Goal: Information Seeking & Learning: Learn about a topic

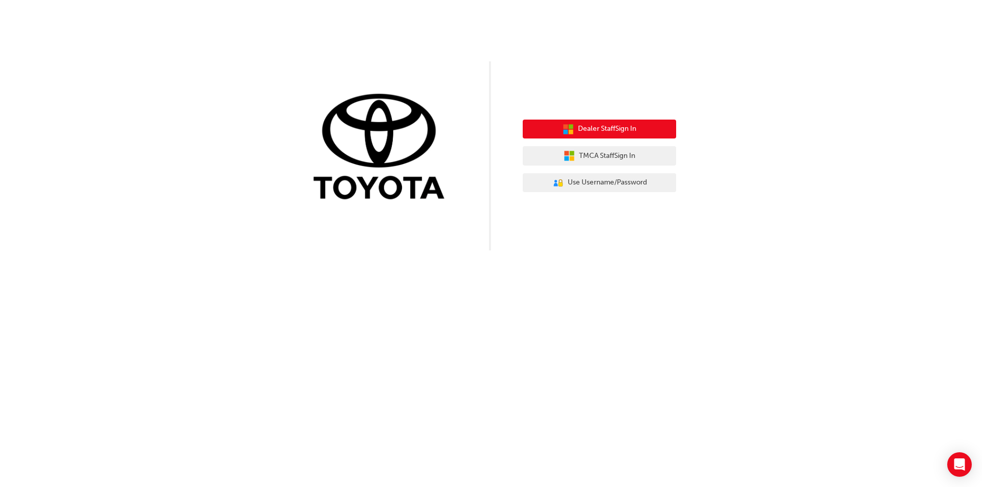
click at [623, 119] on div "Dealer Staff Sign In TMCA Staff Sign In User Authentication Icon - Blue Person,…" at bounding box center [599, 156] width 153 height 88
click at [620, 128] on span "Dealer Staff Sign In" at bounding box center [607, 129] width 58 height 12
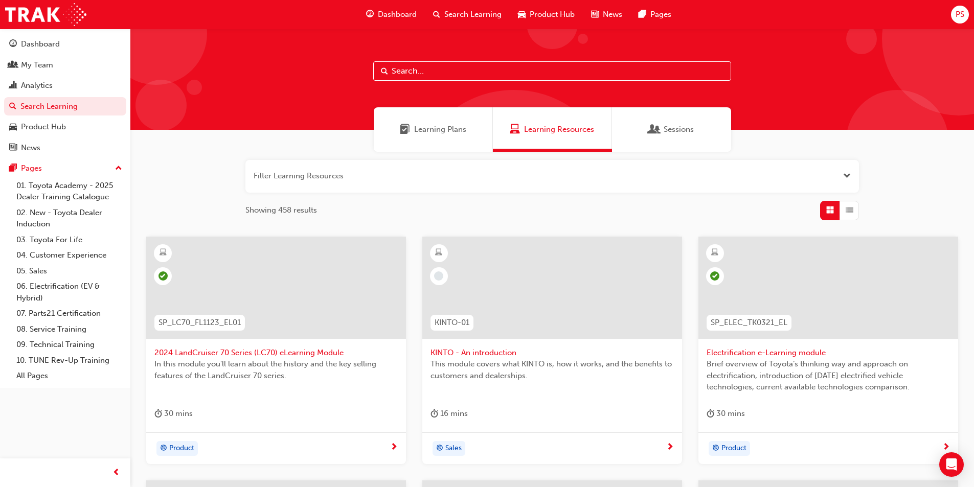
click at [471, 73] on input "text" at bounding box center [552, 70] width 358 height 19
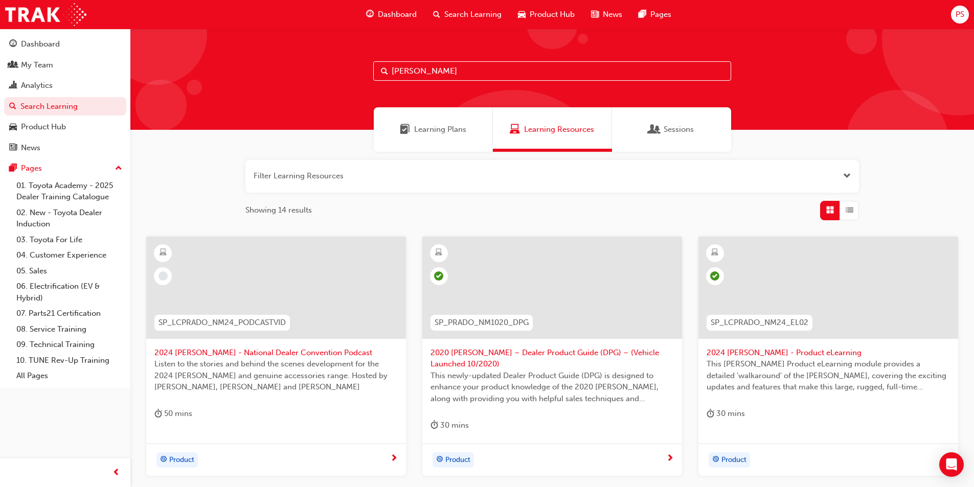
type input "[PERSON_NAME]"
click at [245, 334] on div "SP_LCPRADO_NM24_PODCASTVID" at bounding box center [222, 323] width 152 height 32
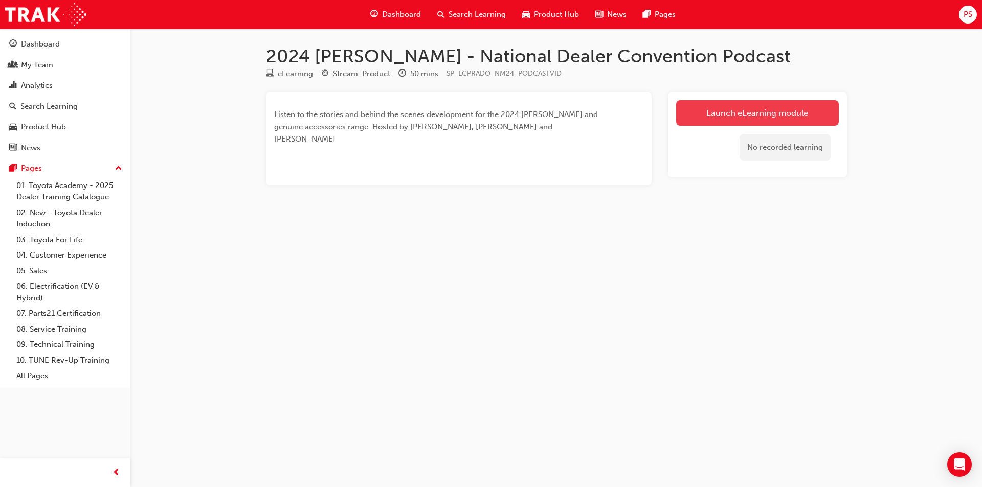
click at [757, 103] on link "Launch eLearning module" at bounding box center [757, 113] width 163 height 26
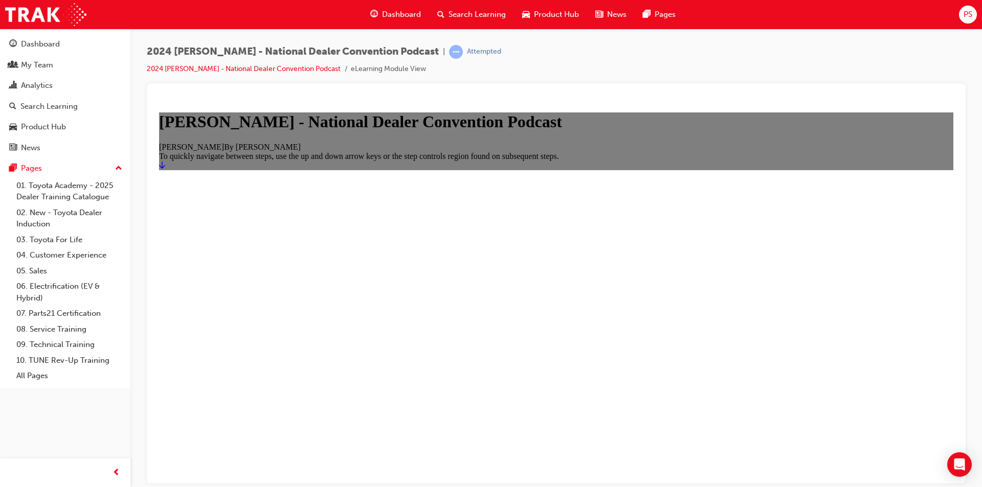
click at [165, 169] on icon "Start" at bounding box center [162, 165] width 6 height 8
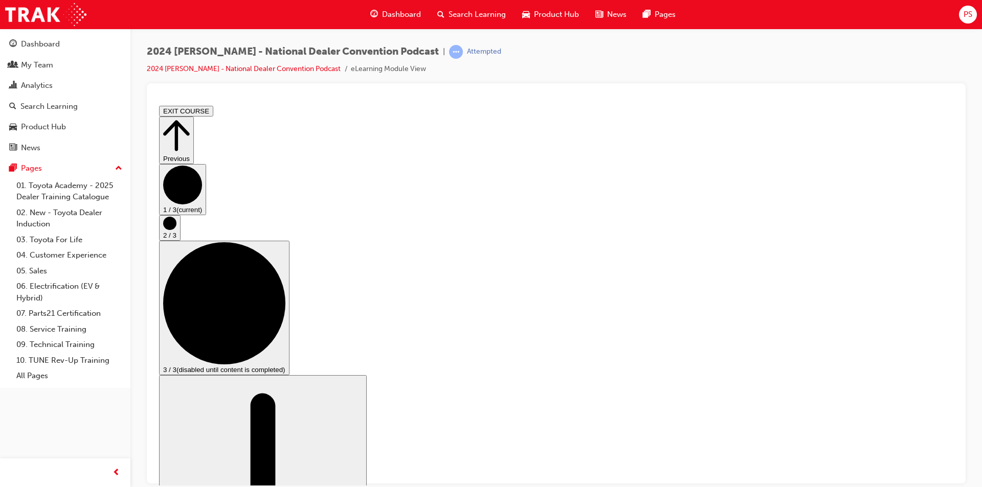
click at [467, 53] on div "Attempted" at bounding box center [484, 52] width 34 height 10
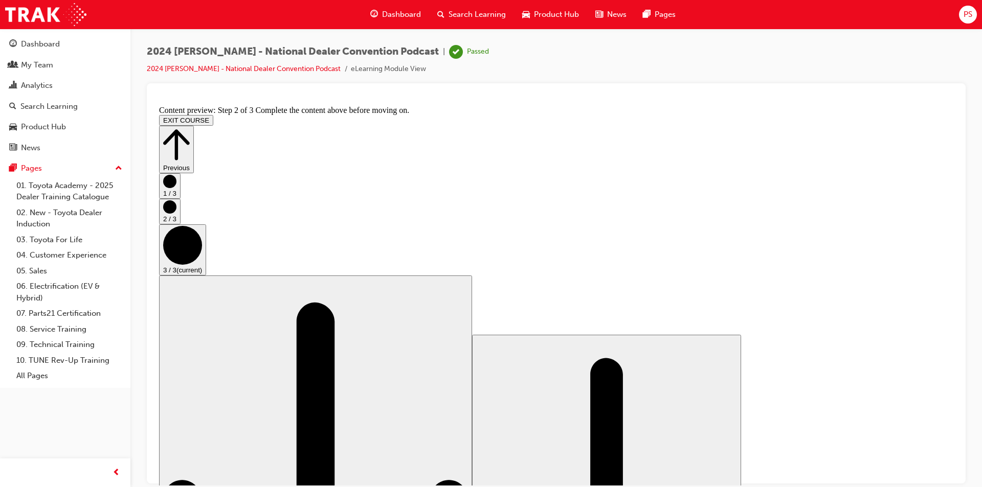
click at [190, 128] on icon "Step controls" at bounding box center [176, 144] width 27 height 35
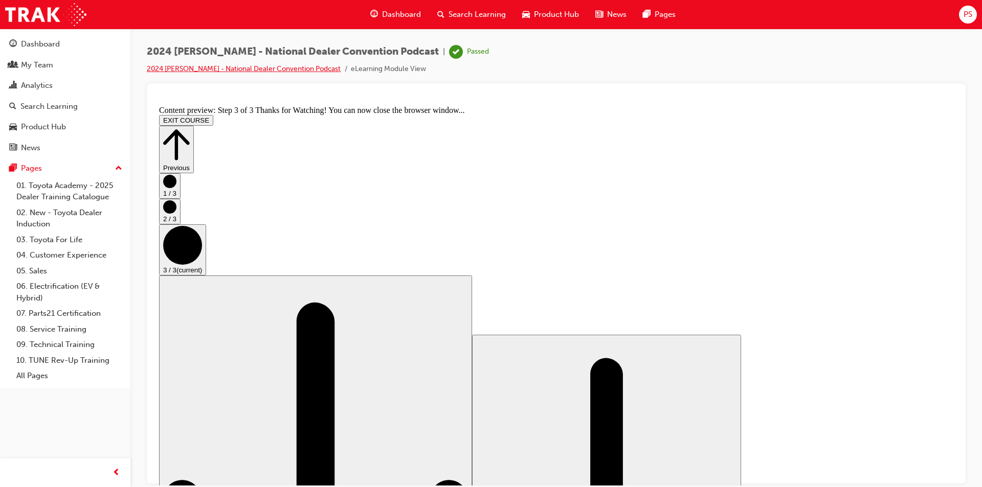
click at [258, 71] on link "2024 [PERSON_NAME] - National Dealer Convention Podcast" at bounding box center [244, 68] width 194 height 9
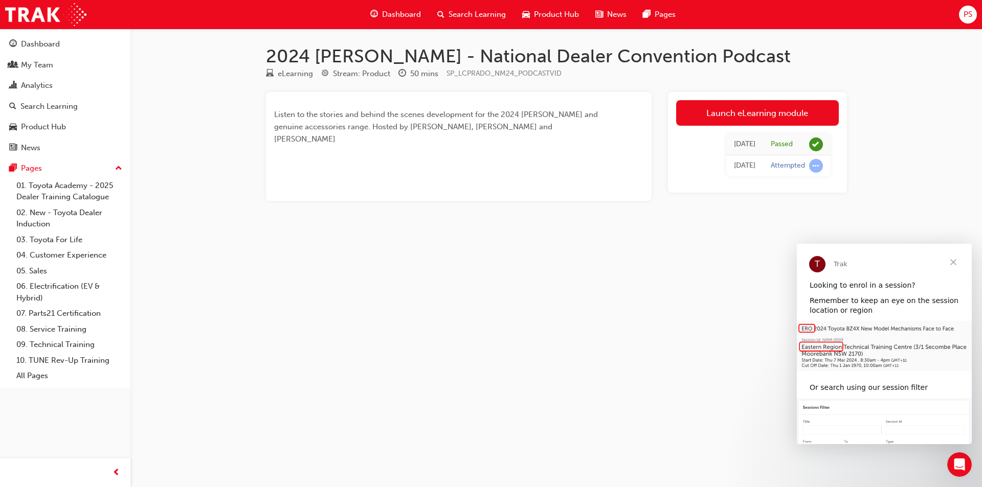
click at [949, 263] on span "Close" at bounding box center [953, 262] width 37 height 37
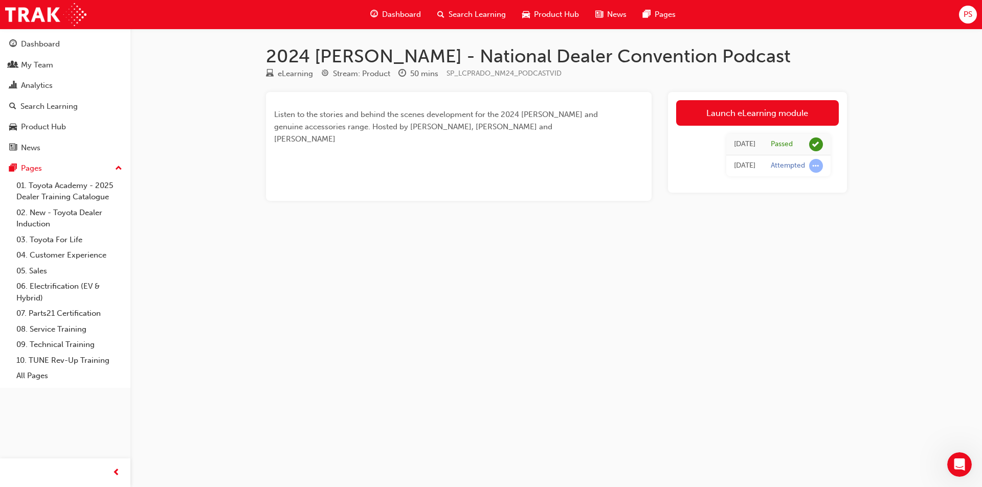
click at [439, 10] on span "search-icon" at bounding box center [440, 14] width 7 height 13
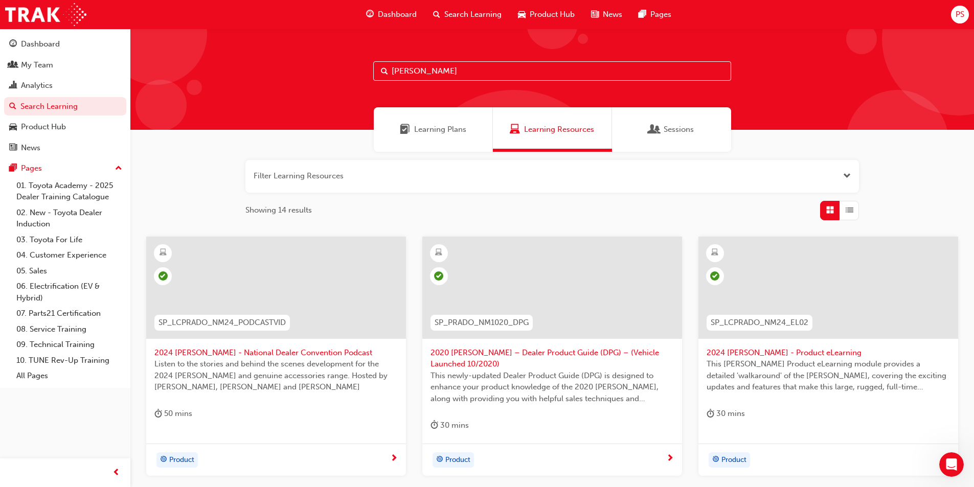
click at [448, 67] on input "[PERSON_NAME]" at bounding box center [552, 70] width 358 height 19
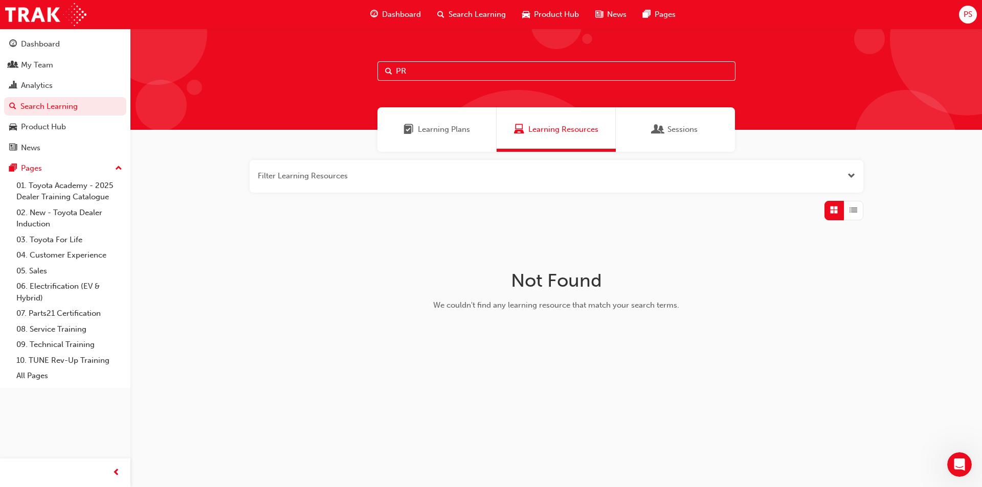
type input "P"
type input "2024 LC"
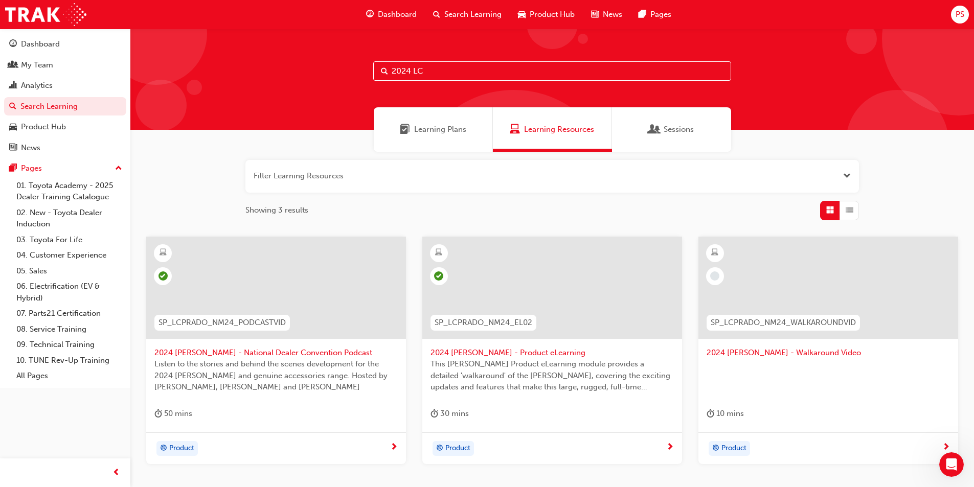
click at [837, 360] on div at bounding box center [828, 379] width 243 height 41
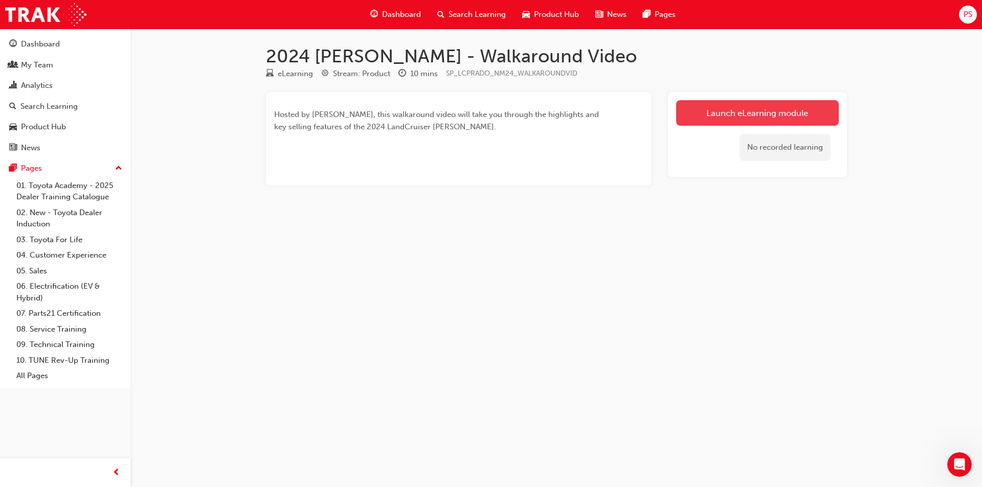
click at [706, 112] on link "Launch eLearning module" at bounding box center [757, 113] width 163 height 26
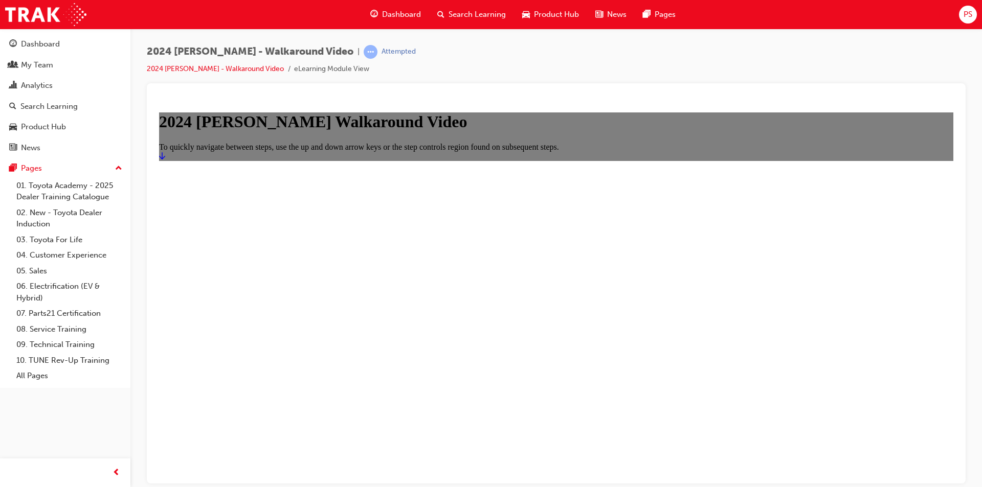
click at [165, 160] on icon "Start" at bounding box center [162, 155] width 6 height 8
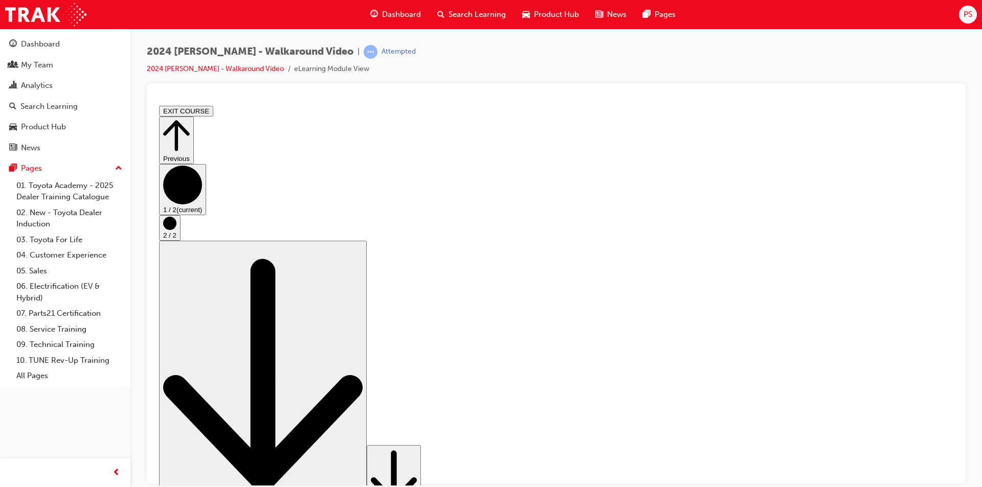
click at [417, 463] on icon "Step controls" at bounding box center [394, 478] width 46 height 62
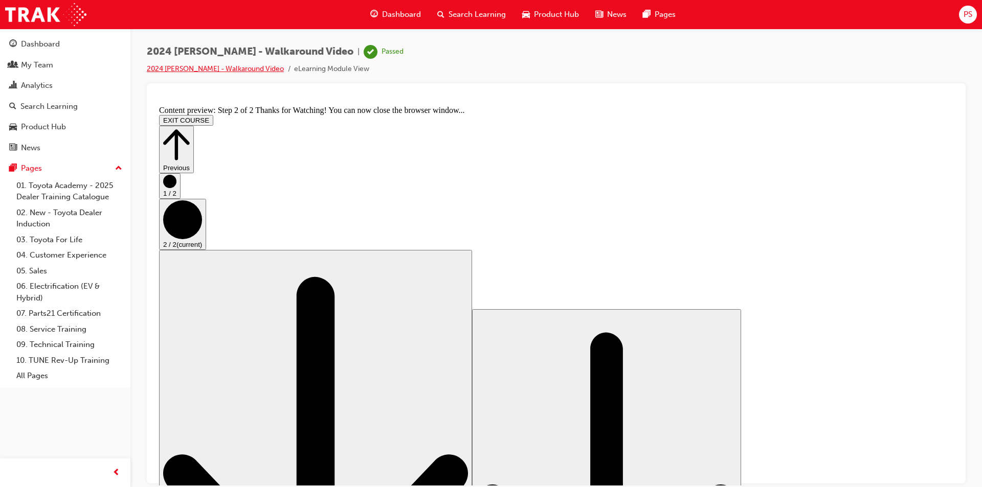
click at [209, 70] on link "2024 [PERSON_NAME] - Walkaround Video" at bounding box center [215, 68] width 137 height 9
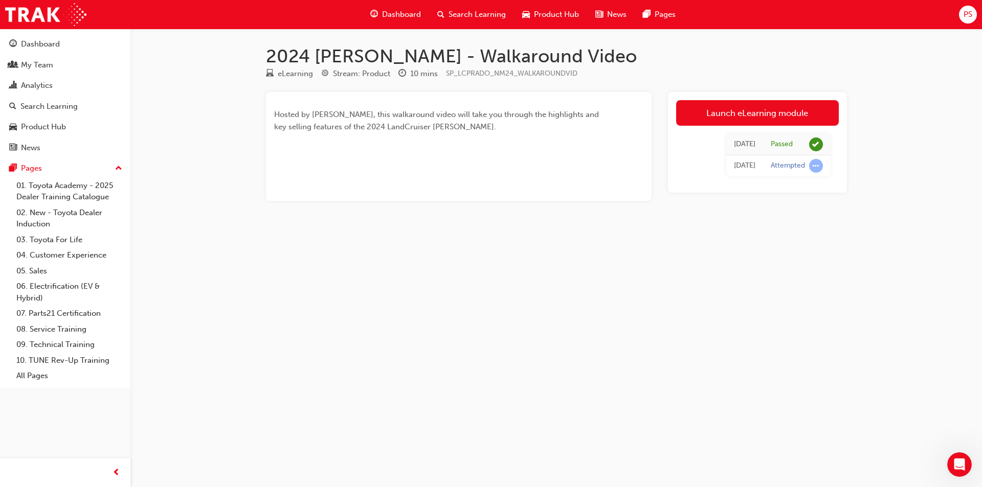
click at [385, 11] on span "Dashboard" at bounding box center [401, 15] width 39 height 12
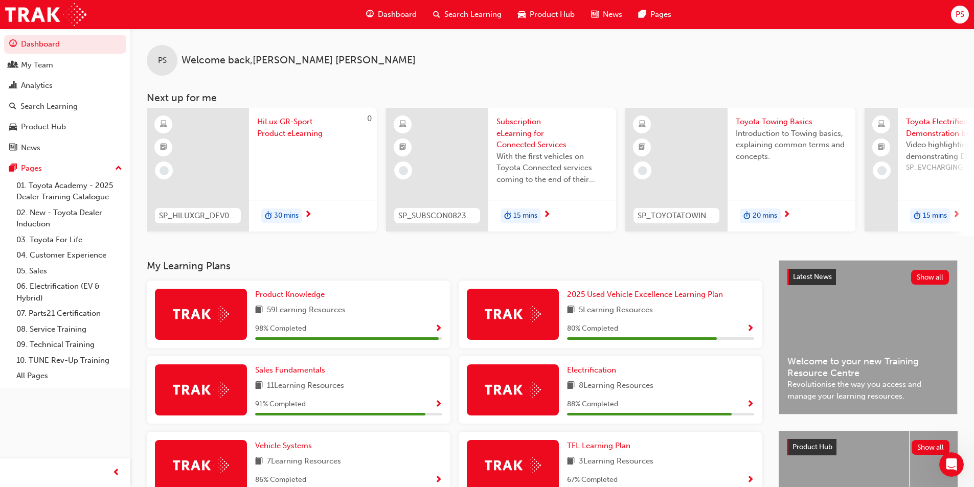
click at [466, 9] on span "Search Learning" at bounding box center [473, 15] width 57 height 12
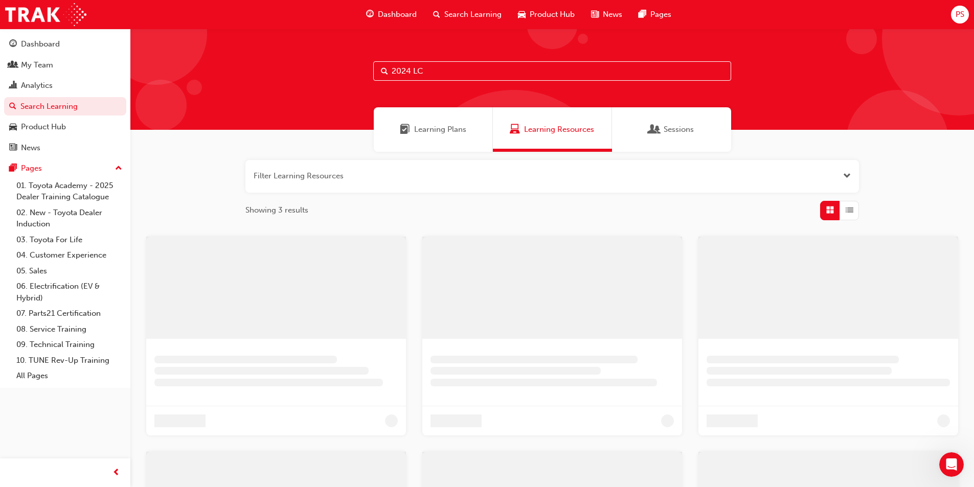
click at [430, 70] on input "2024 LC" at bounding box center [552, 70] width 358 height 19
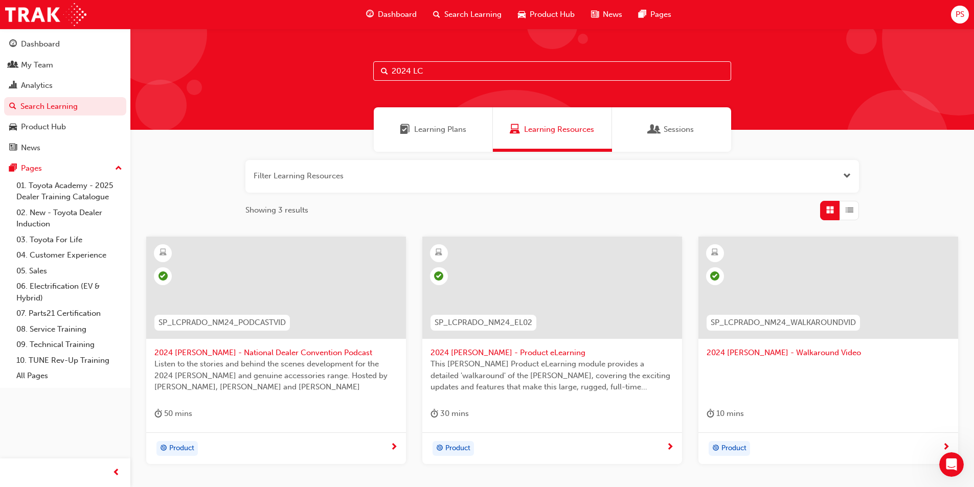
click at [430, 70] on input "2024 LC" at bounding box center [552, 70] width 358 height 19
type input "GR HILUX"
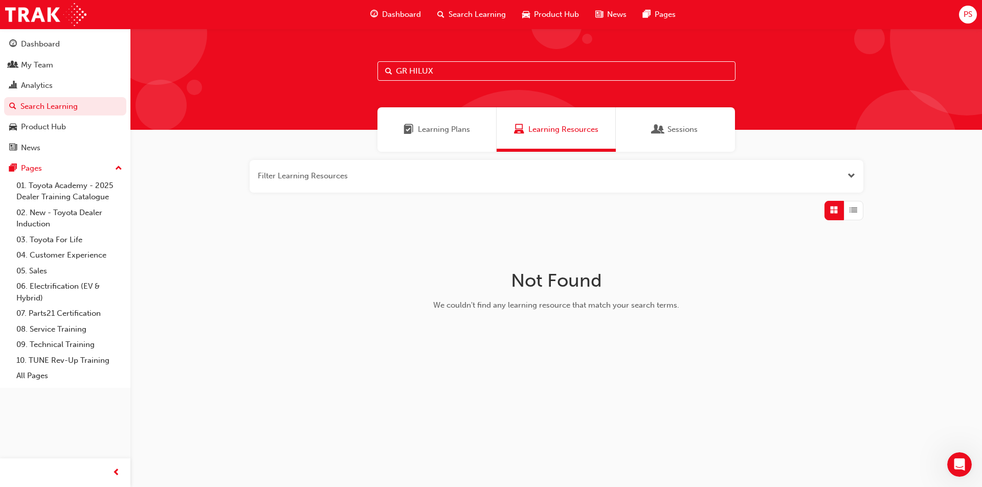
click at [480, 71] on input "GR HILUX" at bounding box center [557, 70] width 358 height 19
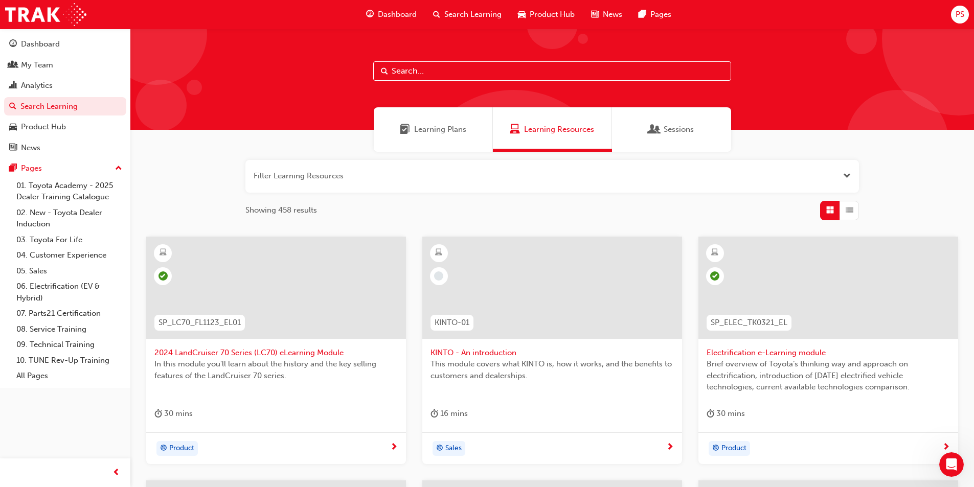
click at [403, 77] on input "text" at bounding box center [552, 70] width 358 height 19
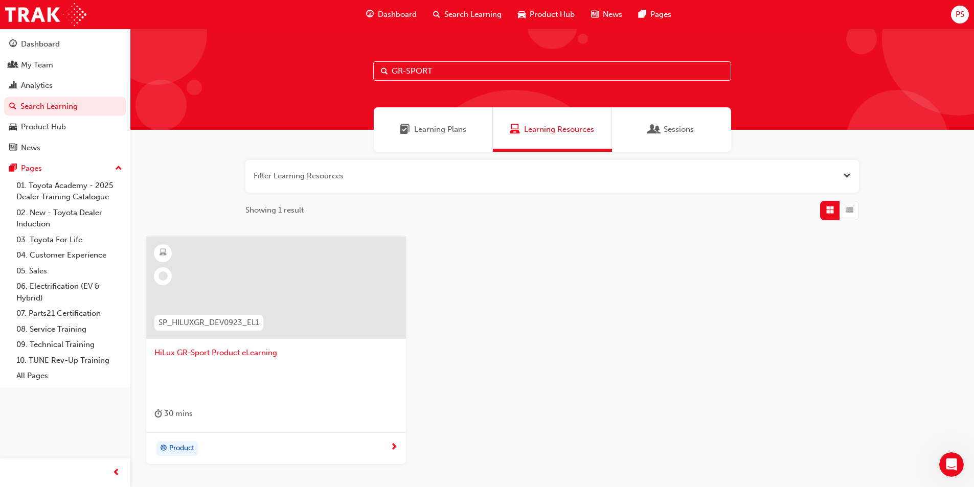
type input "GR-SPORT"
click at [262, 349] on span "HiLux GR-Sport Product eLearning" at bounding box center [275, 353] width 243 height 12
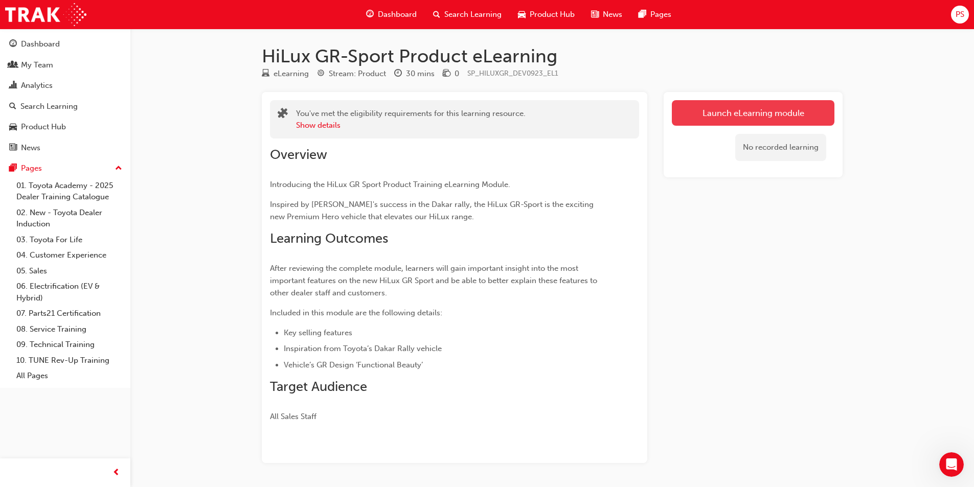
click at [763, 122] on link "Launch eLearning module" at bounding box center [753, 113] width 163 height 26
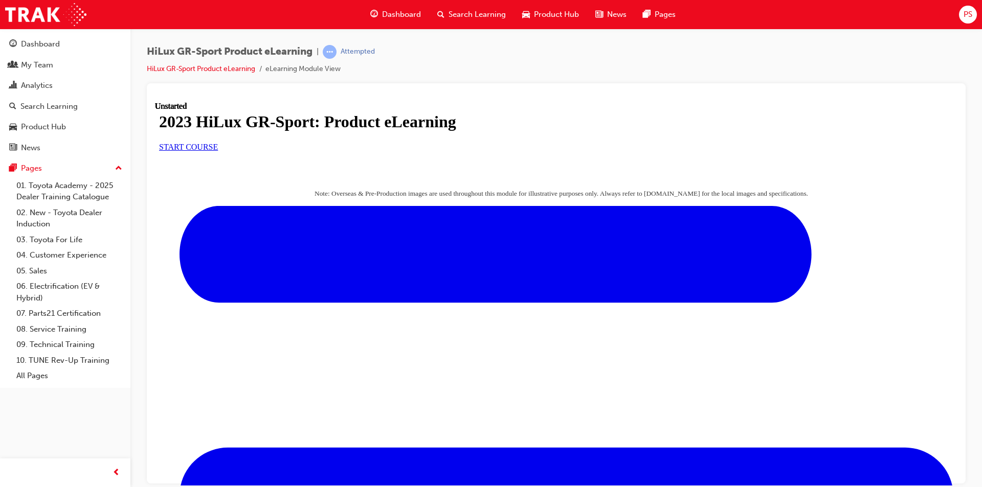
click at [218, 151] on link "START COURSE" at bounding box center [188, 146] width 59 height 9
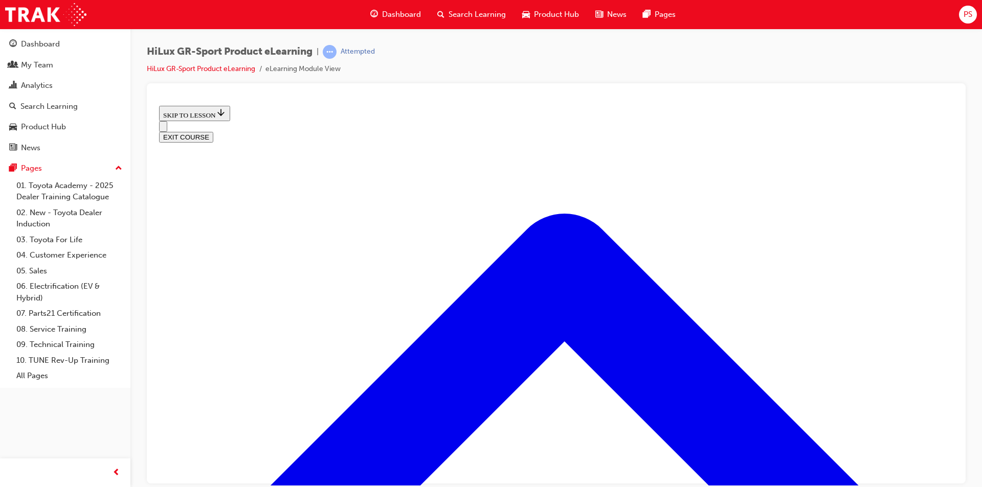
scroll to position [492, 0]
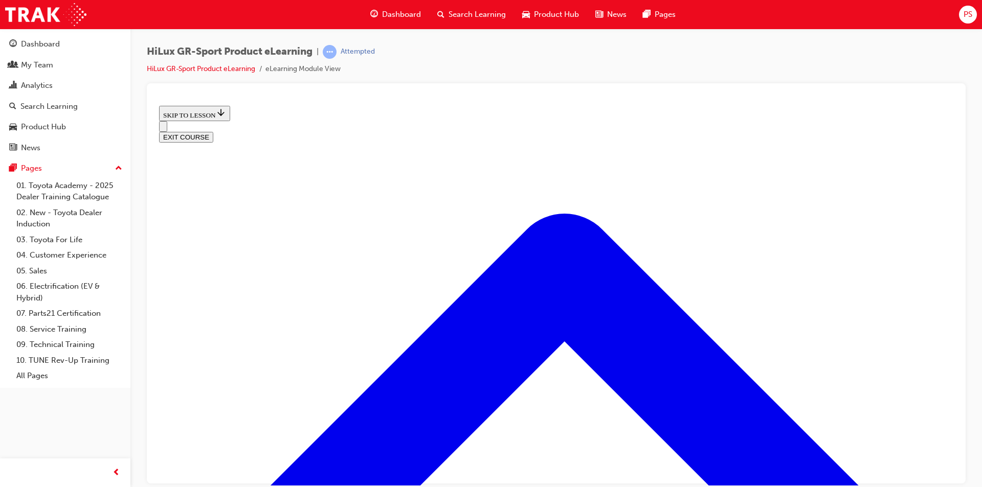
scroll to position [681, 0]
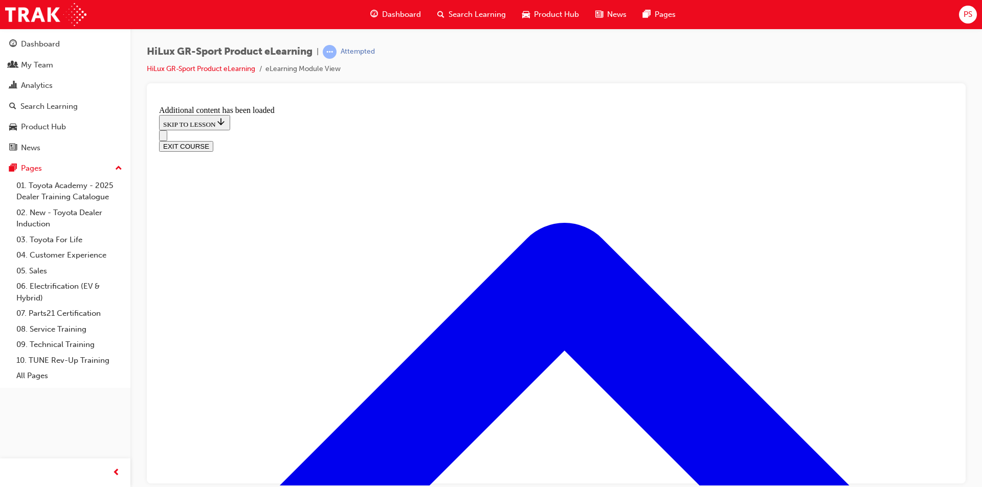
scroll to position [967, 0]
drag, startPoint x: 513, startPoint y: 270, endPoint x: 582, endPoint y: 264, distance: 69.8
drag, startPoint x: 505, startPoint y: 318, endPoint x: 580, endPoint y: 318, distance: 75.2
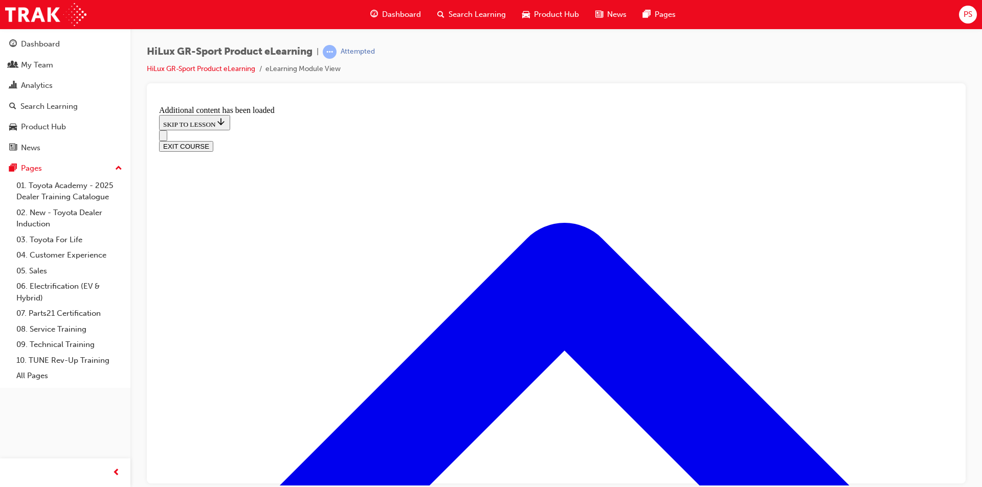
drag, startPoint x: 495, startPoint y: 373, endPoint x: 574, endPoint y: 375, distance: 79.3
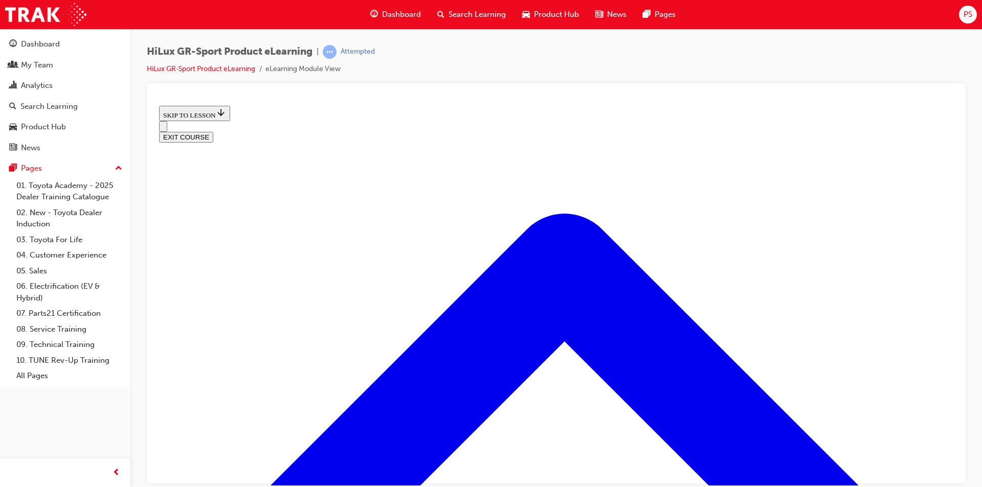
scroll to position [418, 0]
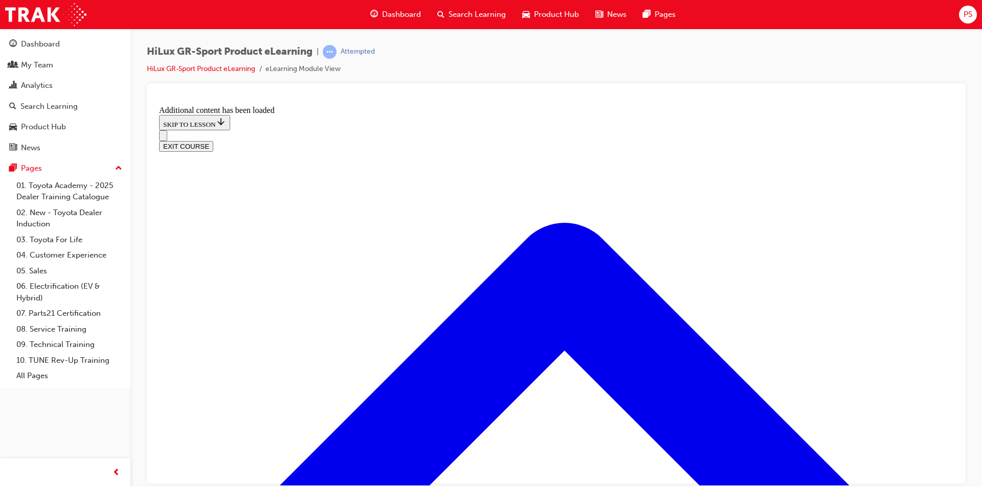
scroll to position [856, 0]
radio input "true"
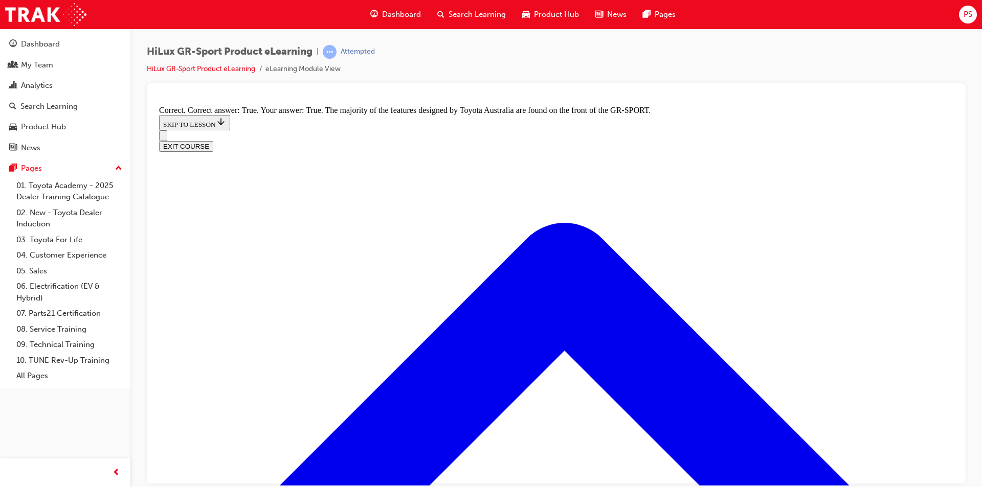
scroll to position [1214, 0]
radio input "true"
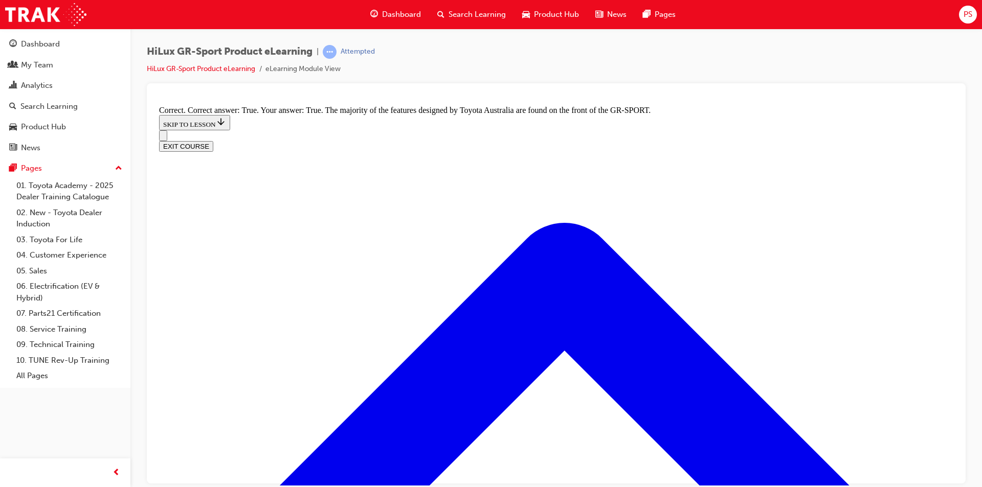
radio input "true"
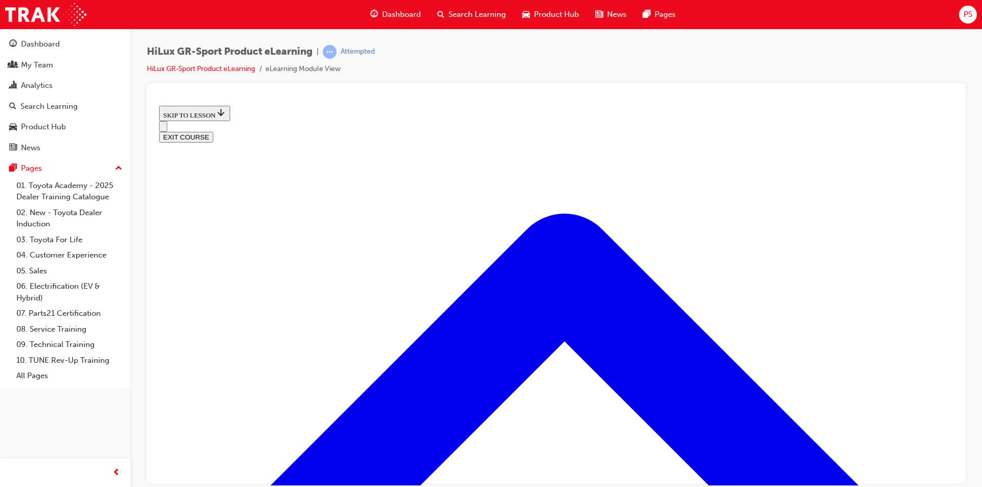
scroll to position [32, 0]
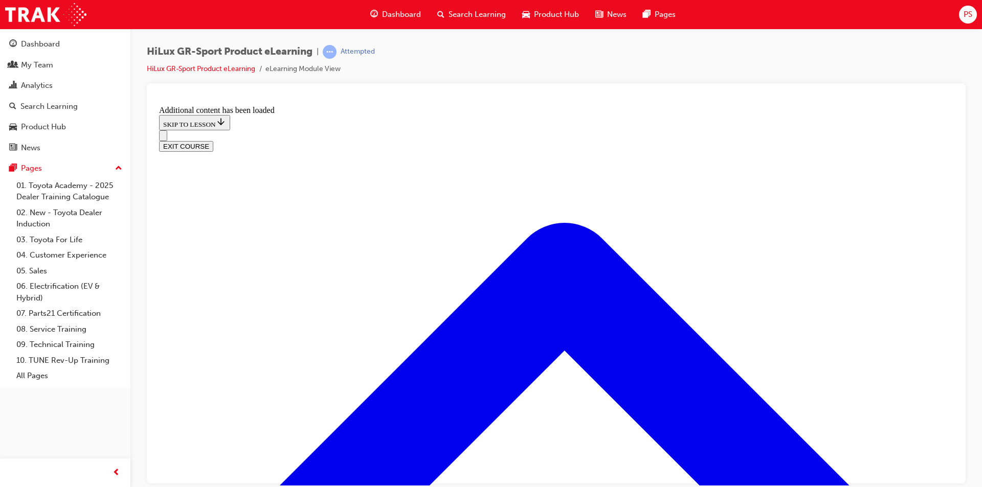
scroll to position [548, 0]
radio input "true"
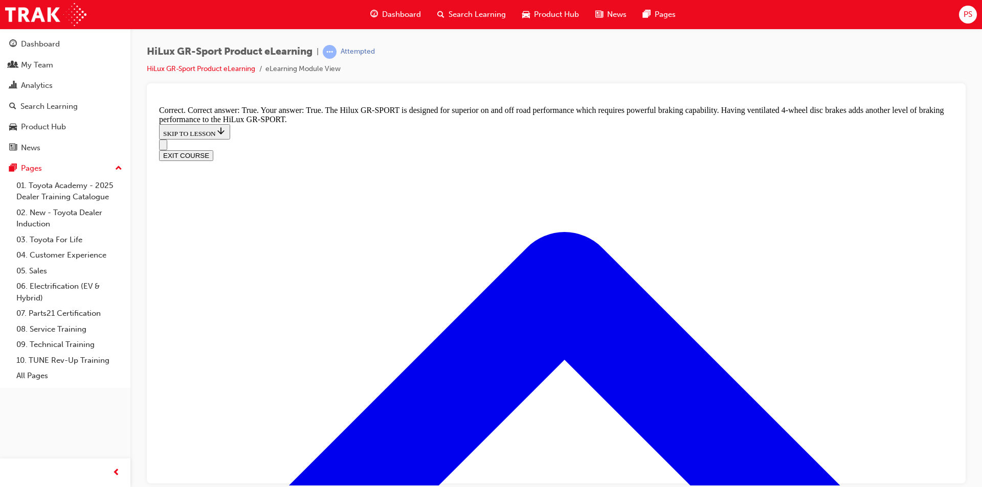
scroll to position [754, 0]
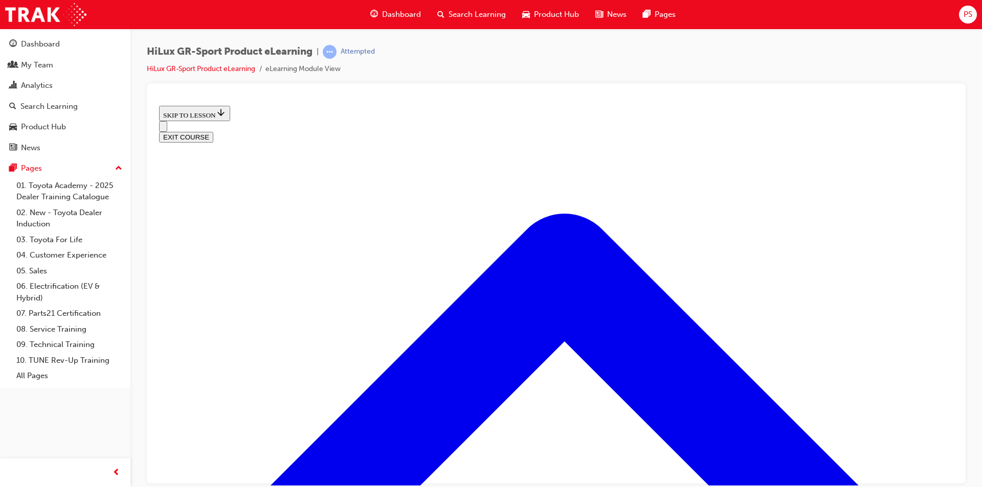
scroll to position [944, 0]
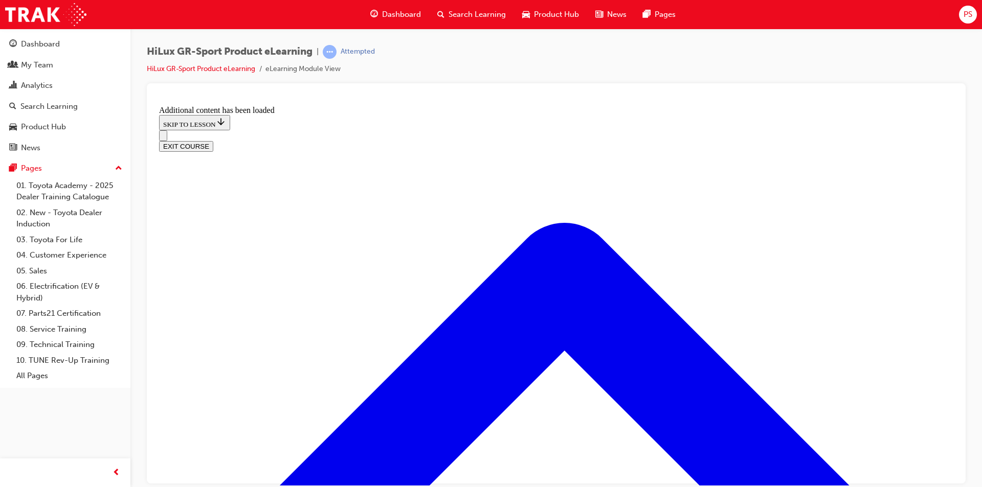
scroll to position [1230, 0]
checkbox input "true"
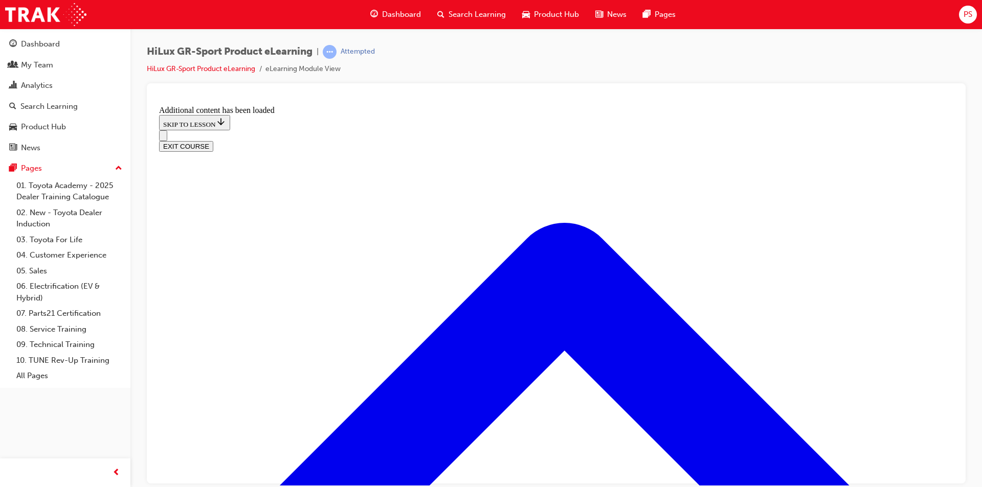
checkbox input "true"
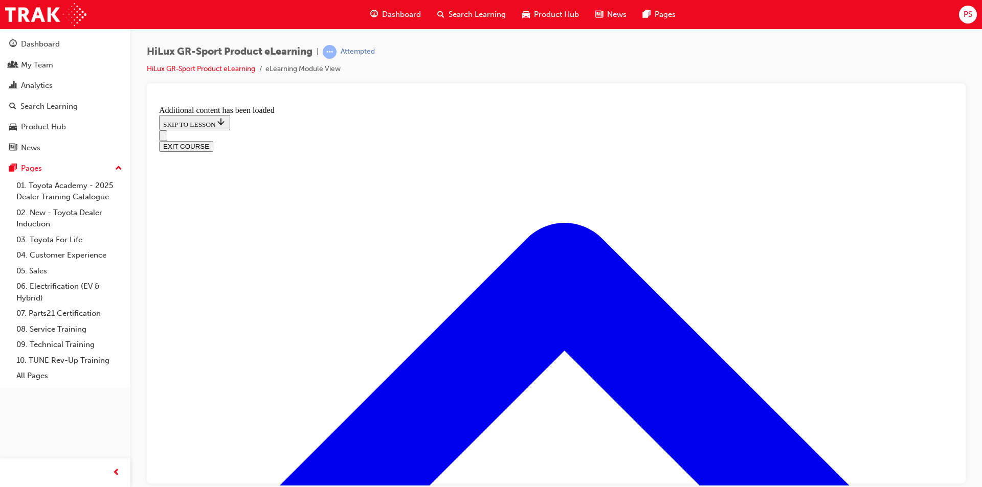
checkbox input "true"
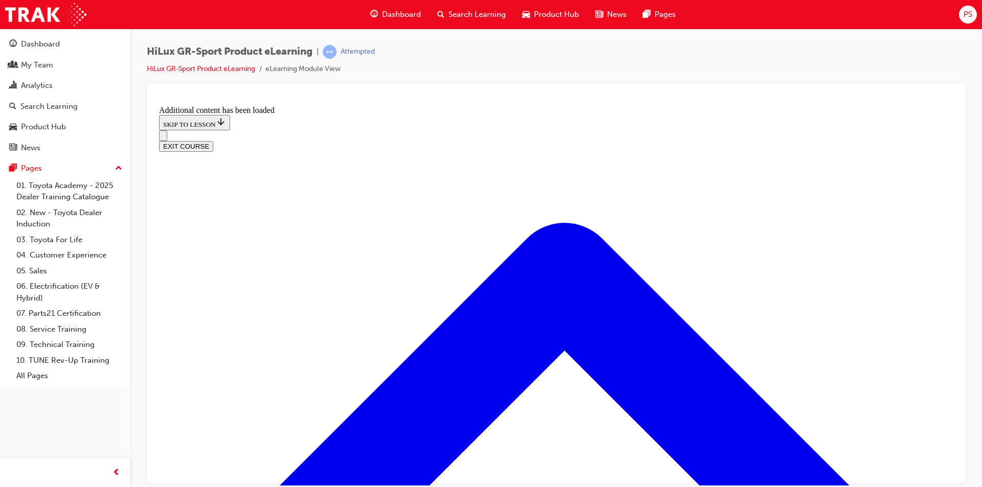
checkbox input "true"
checkbox input "false"
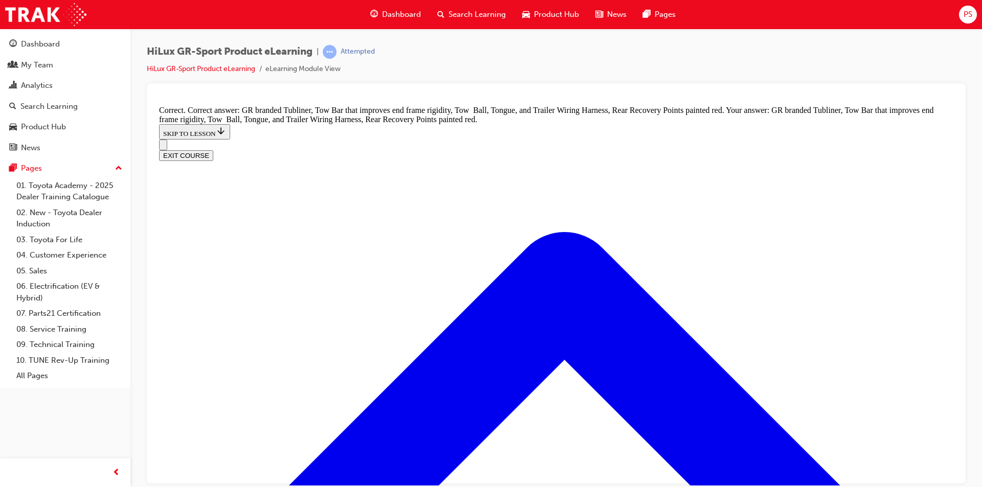
scroll to position [1459, 0]
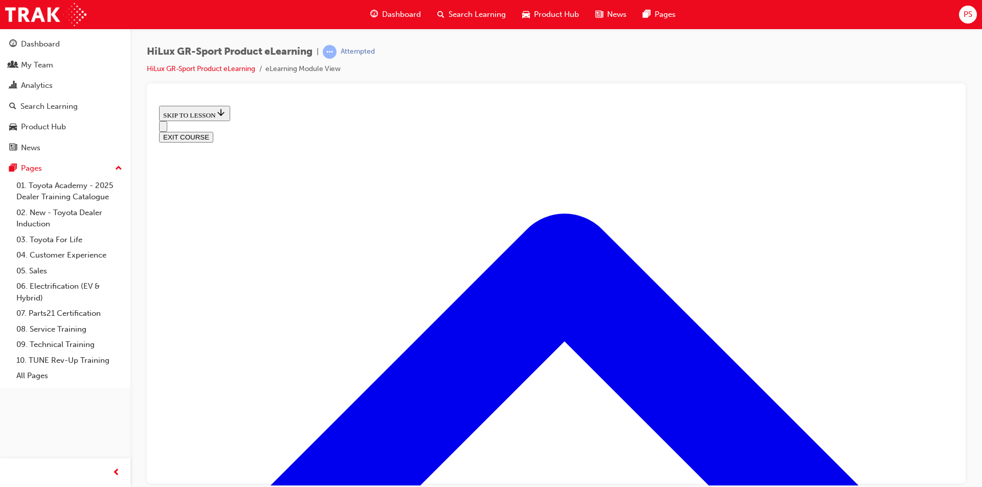
scroll to position [441, 0]
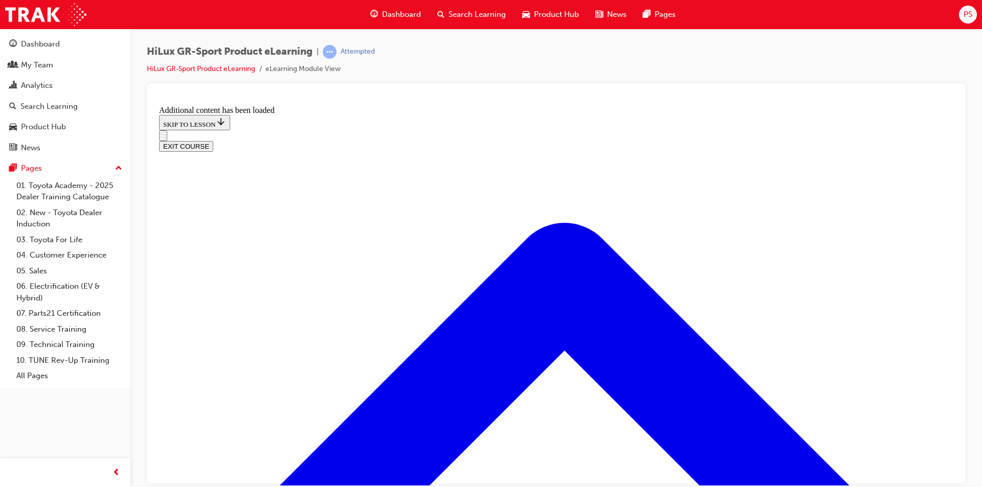
checkbox input "true"
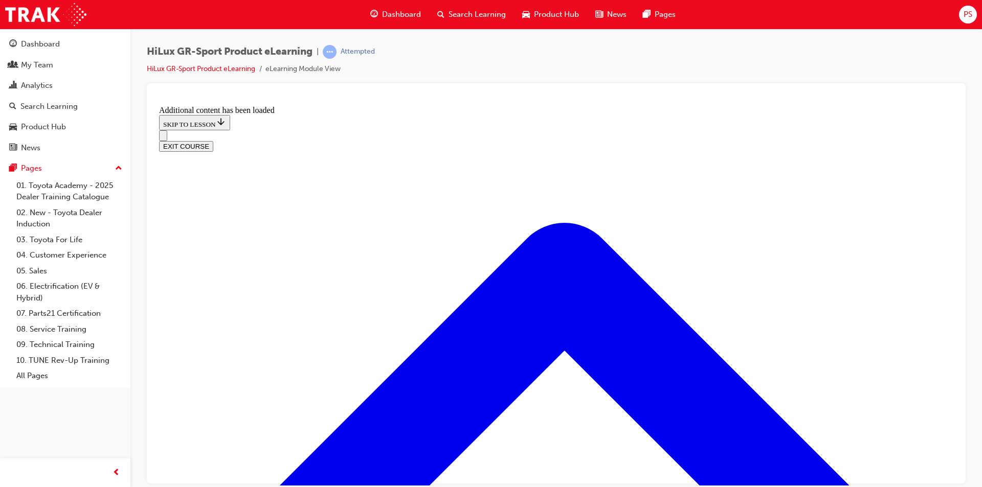
checkbox input "true"
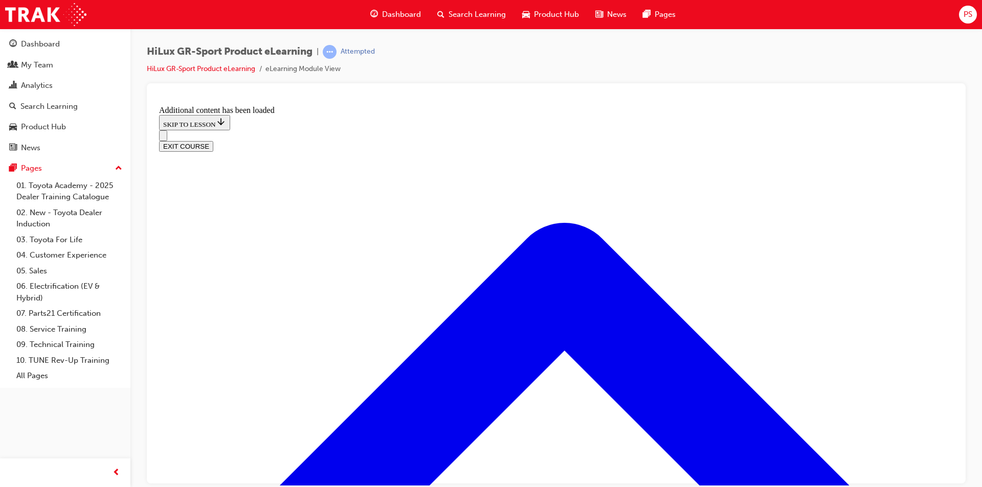
checkbox input "true"
checkbox input "false"
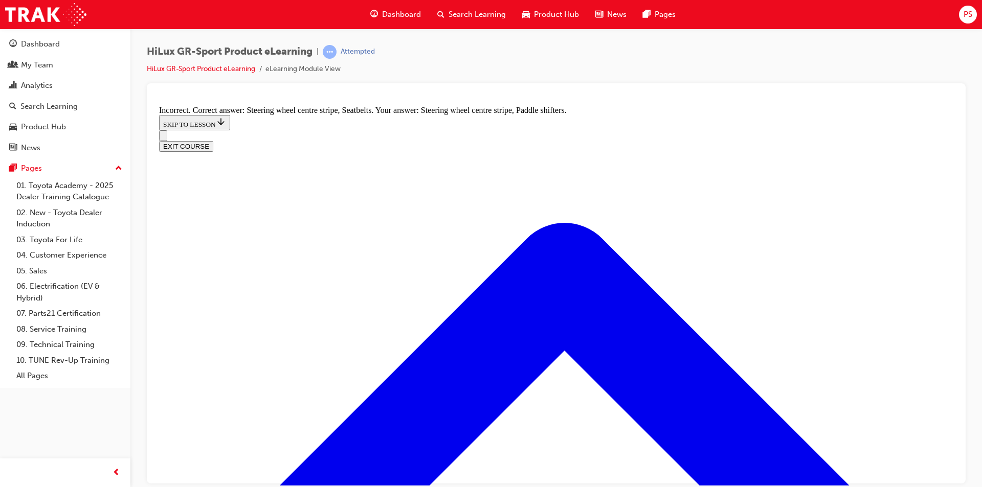
scroll to position [1741, 0]
radio input "true"
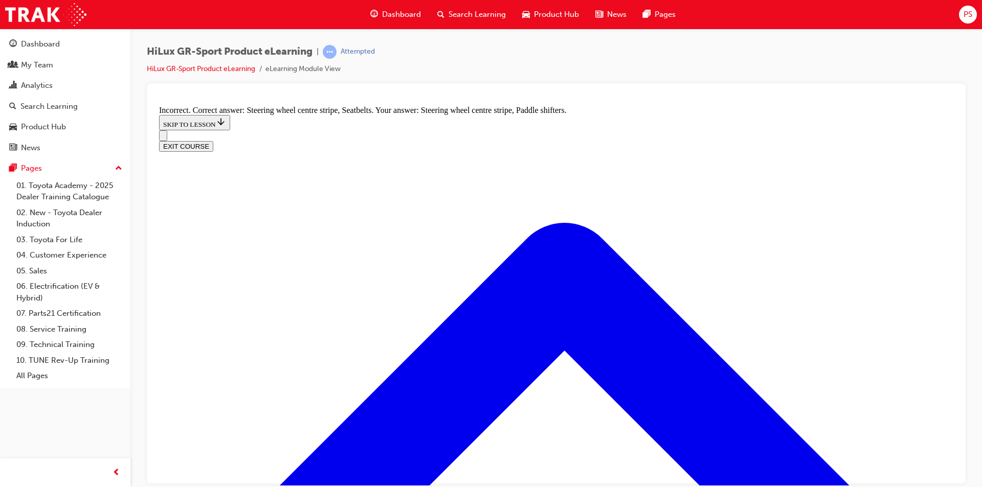
scroll to position [1740, 0]
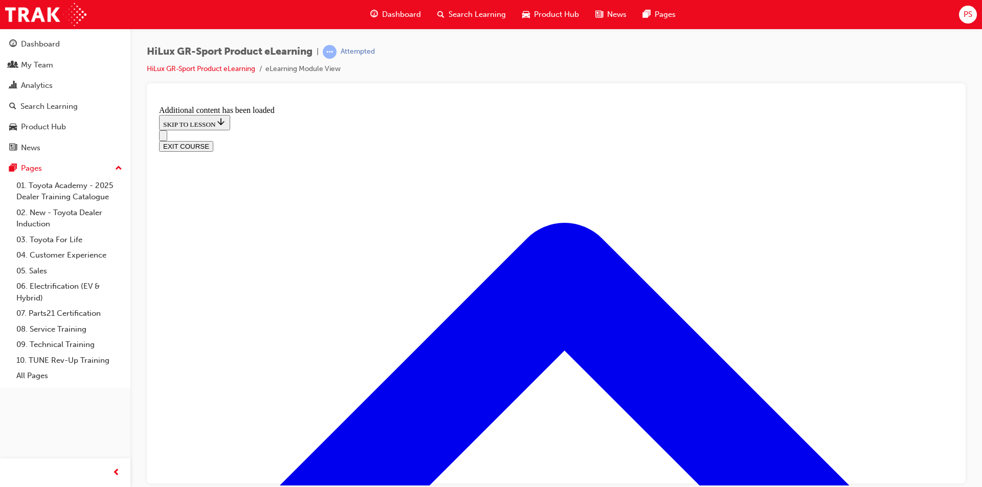
scroll to position [696, 0]
radio input "true"
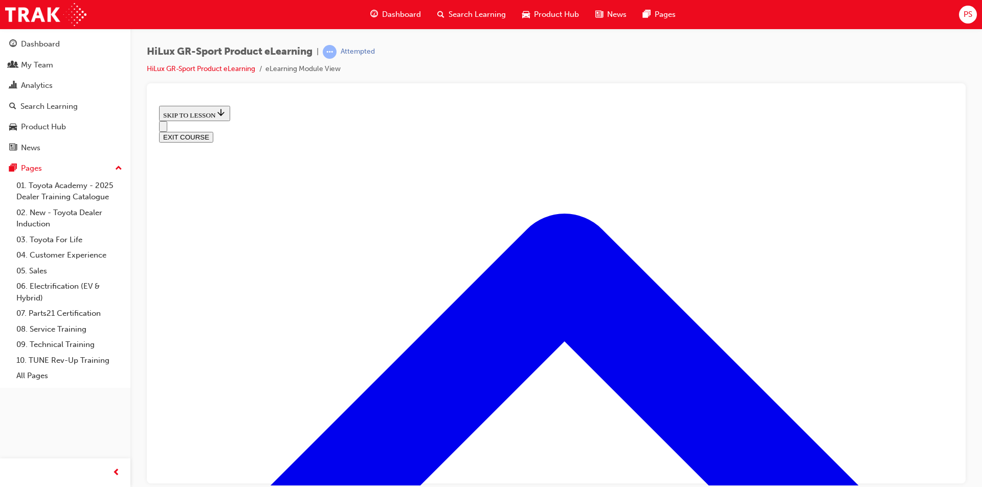
scroll to position [1314, 0]
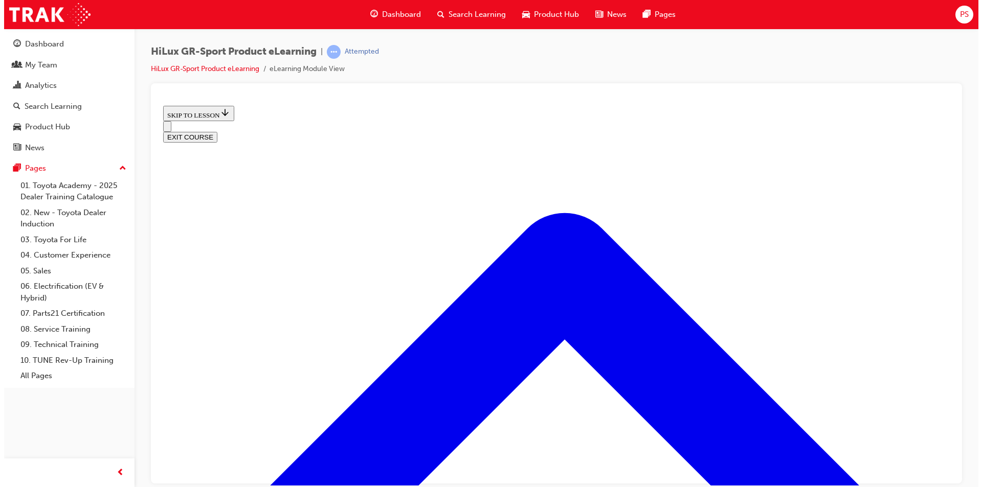
scroll to position [123, 0]
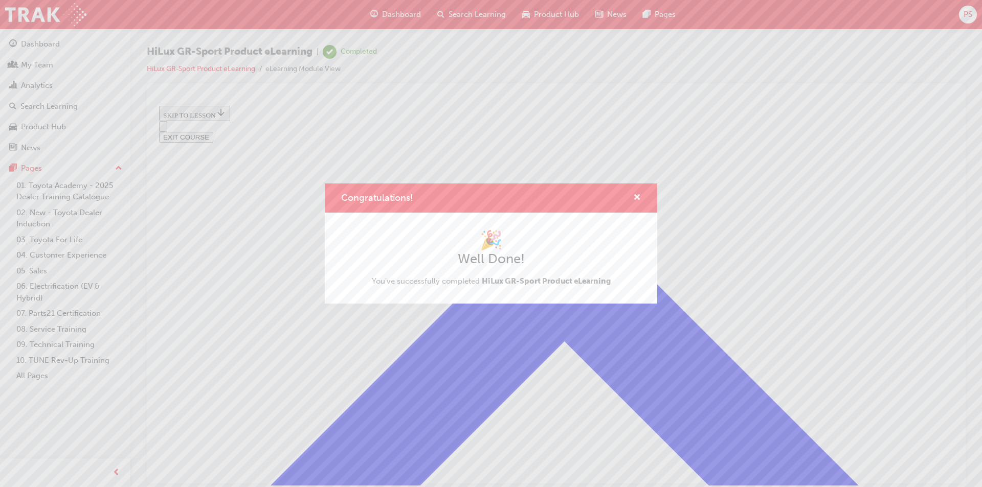
click at [896, 117] on div "Congratulations! 🎉 Well Done! You've successfully completed HiLux GR-Sport Prod…" at bounding box center [491, 243] width 982 height 487
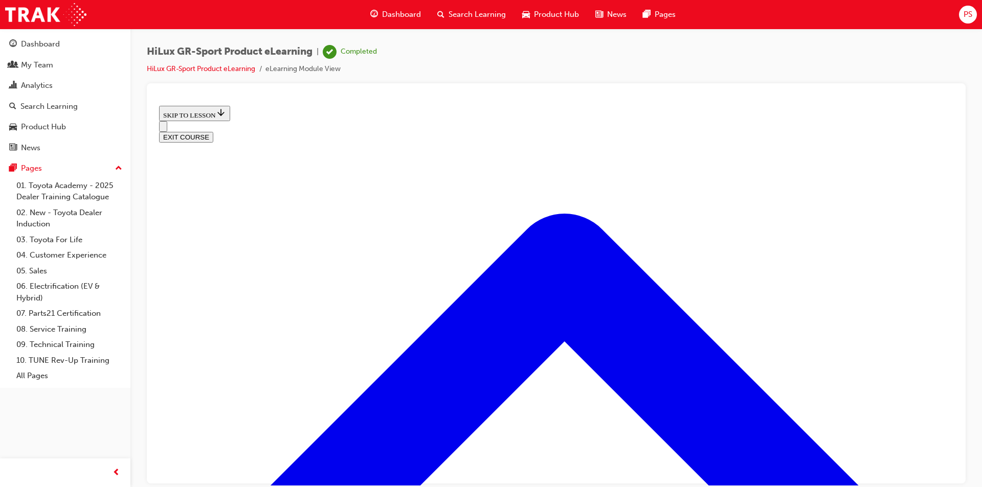
click at [213, 131] on button "EXIT COURSE" at bounding box center [186, 136] width 54 height 11
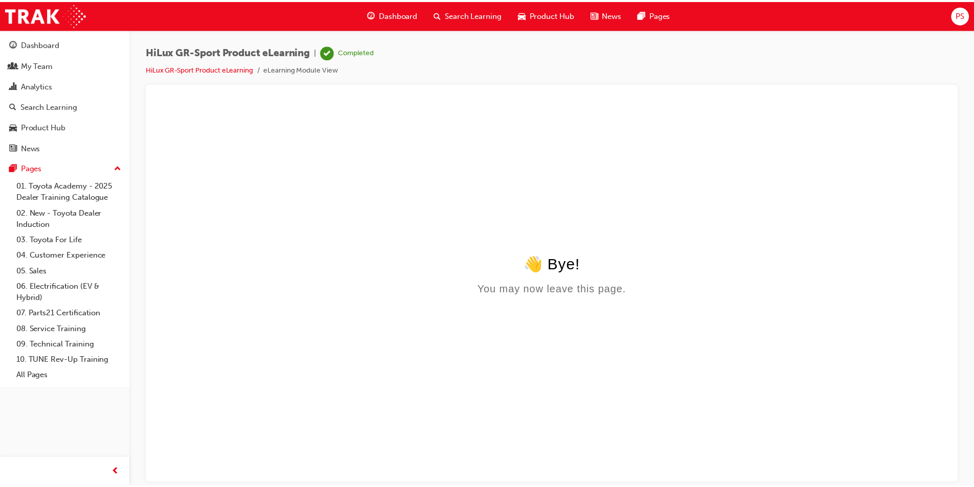
scroll to position [0, 0]
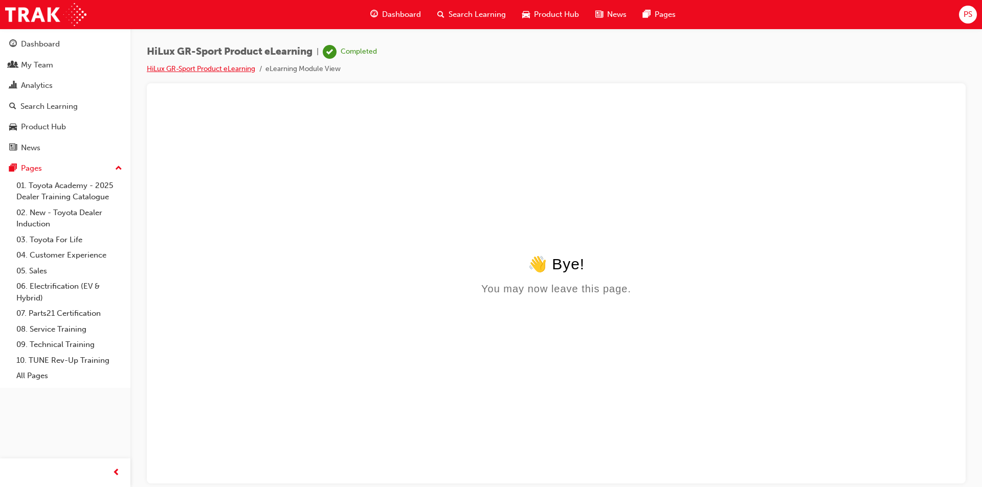
click at [204, 70] on link "HiLux GR-Sport Product eLearning" at bounding box center [201, 68] width 108 height 9
